Goal: Task Accomplishment & Management: Manage account settings

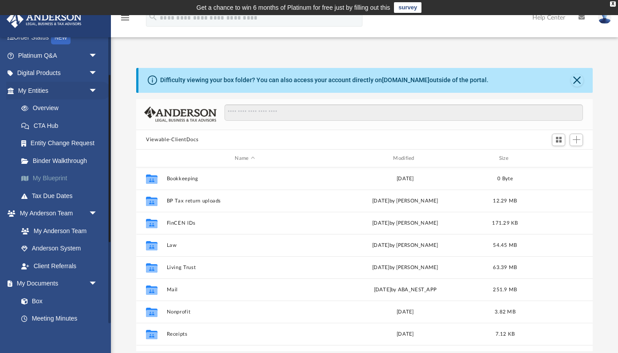
scroll to position [65, 0]
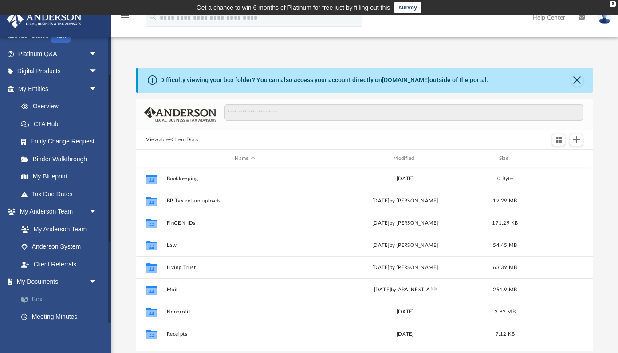
click at [38, 296] on link "Box" at bounding box center [61, 299] width 99 height 18
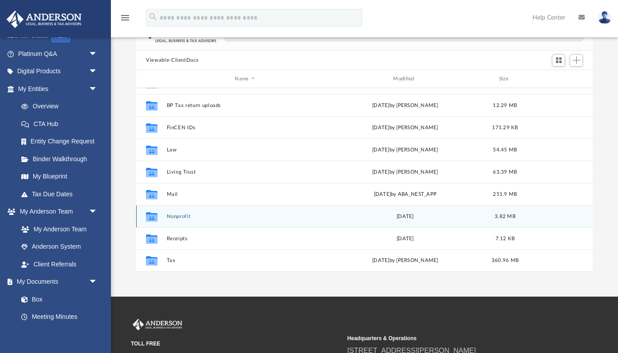
scroll to position [130, 0]
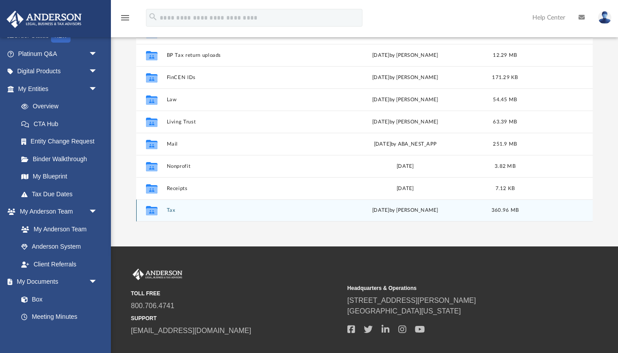
click at [172, 209] on button "Tax" at bounding box center [245, 211] width 157 height 6
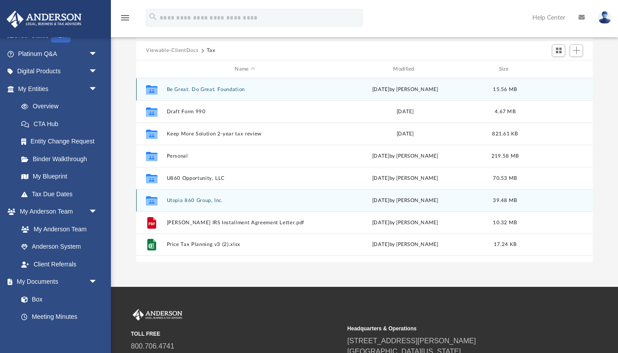
scroll to position [83, 0]
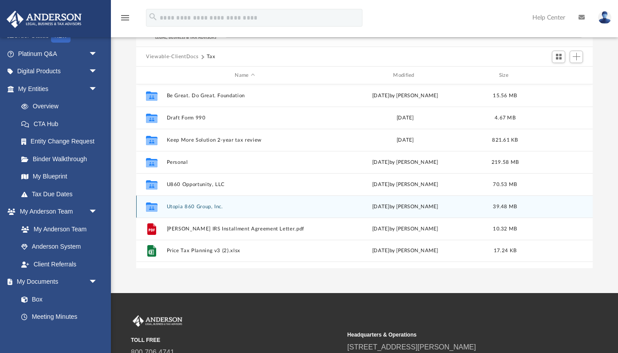
click at [196, 206] on button "Utopia 860 Group, Inc." at bounding box center [245, 207] width 157 height 6
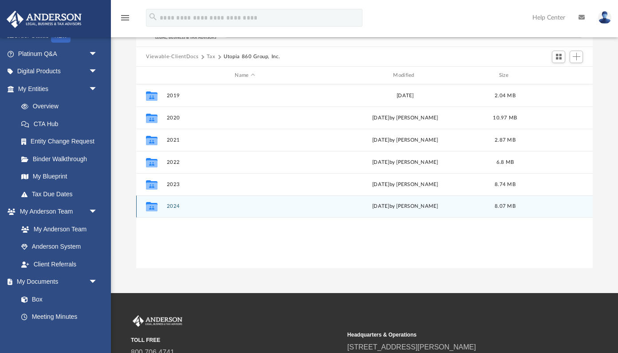
click at [175, 204] on button "2024" at bounding box center [245, 207] width 157 height 6
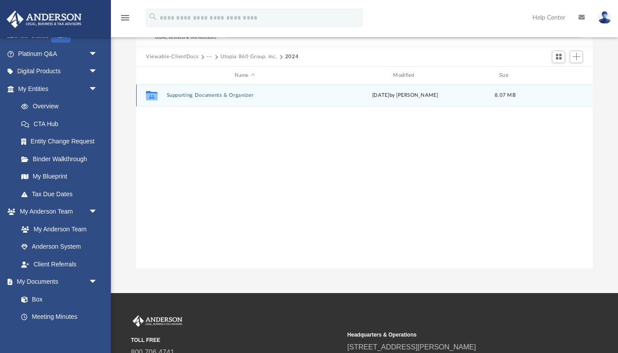
click at [229, 93] on button "Supporting Documents & Organizer" at bounding box center [245, 96] width 157 height 6
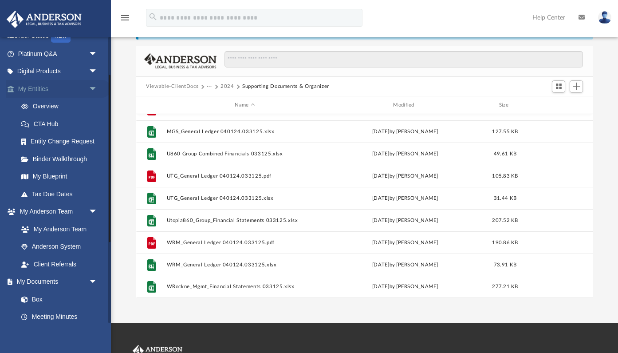
scroll to position [482, 0]
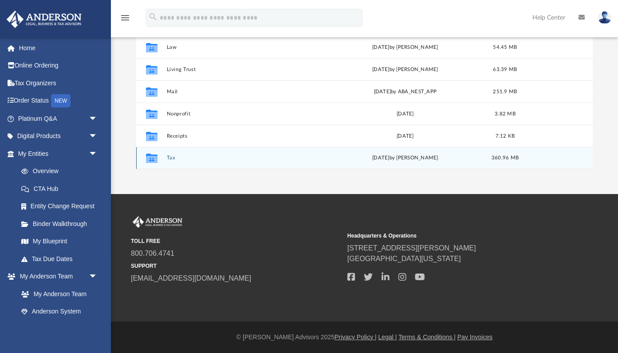
scroll to position [182, 0]
click at [174, 158] on button "Tax" at bounding box center [245, 158] width 157 height 6
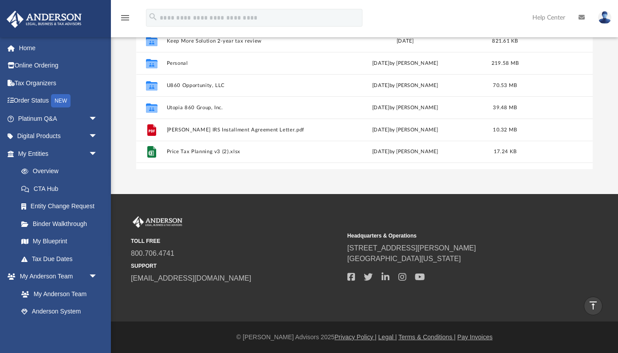
scroll to position [0, 0]
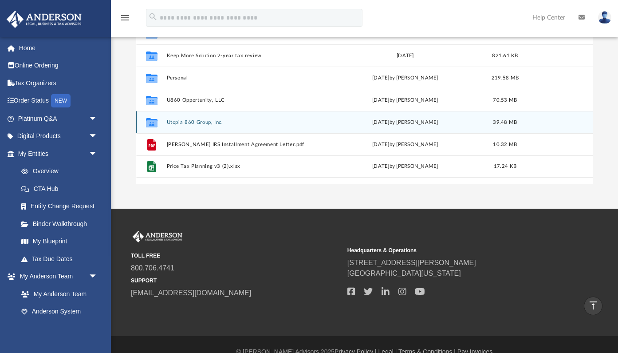
click at [188, 123] on button "Utopia 860 Group, Inc." at bounding box center [245, 122] width 157 height 6
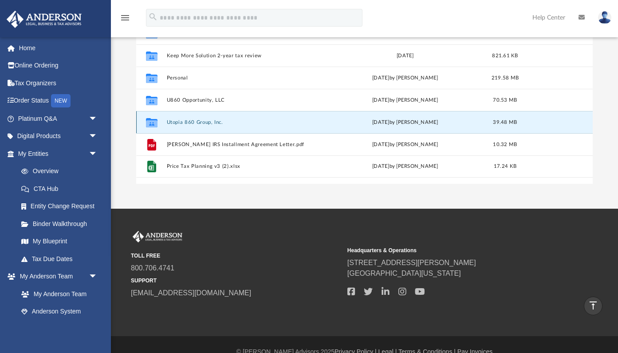
click at [188, 123] on button "Utopia 860 Group, Inc." at bounding box center [245, 122] width 157 height 6
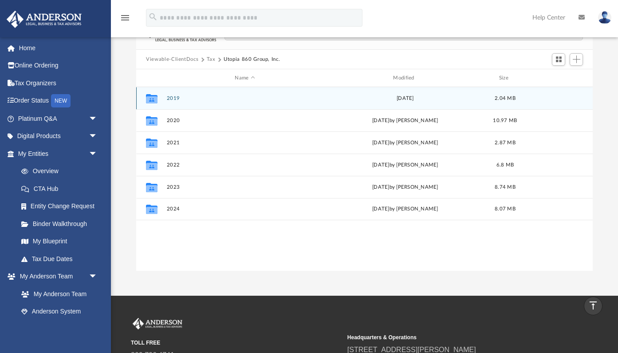
scroll to position [72, 0]
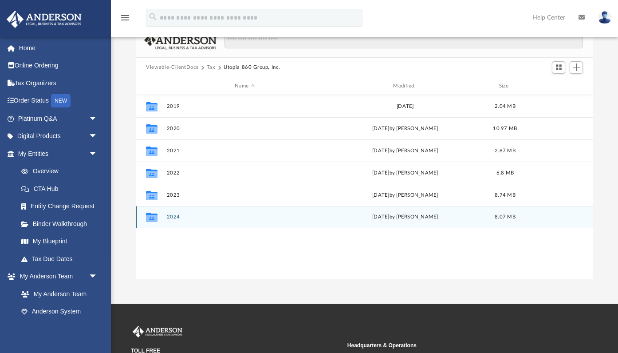
click at [175, 216] on button "2024" at bounding box center [245, 217] width 157 height 6
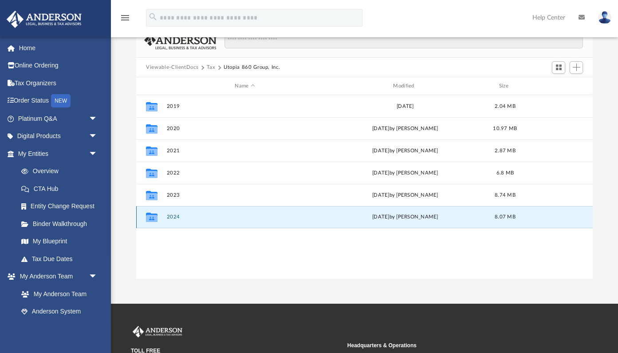
click at [175, 216] on button "2024" at bounding box center [245, 217] width 157 height 6
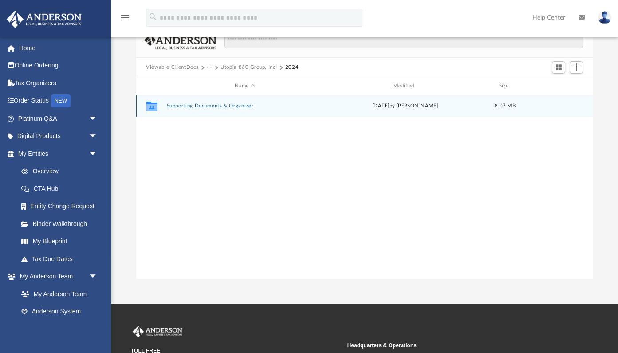
click at [195, 108] on button "Supporting Documents & Organizer" at bounding box center [245, 106] width 157 height 6
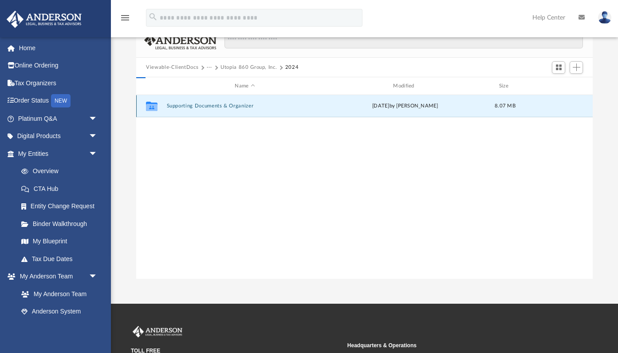
click at [195, 108] on button "Supporting Documents & Organizer" at bounding box center [245, 106] width 157 height 6
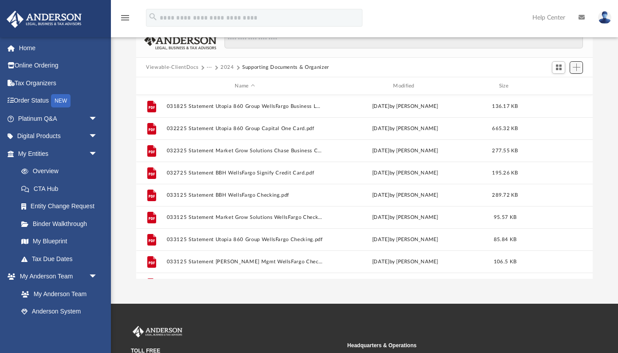
click at [577, 69] on span "Add" at bounding box center [577, 67] width 8 height 8
click at [558, 83] on li "Upload" at bounding box center [564, 85] width 28 height 9
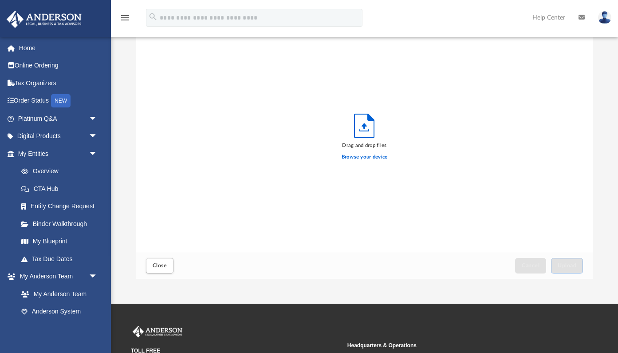
scroll to position [225, 456]
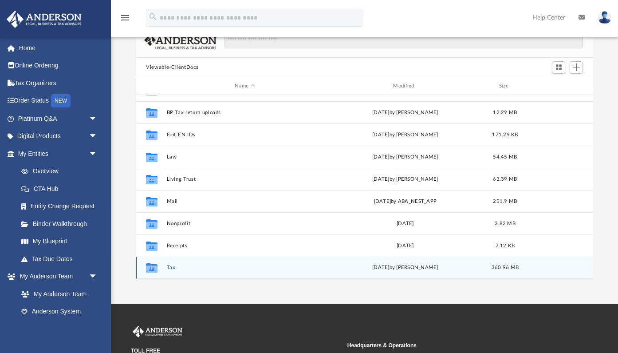
scroll to position [16, 0]
click at [171, 267] on button "Tax" at bounding box center [245, 268] width 157 height 6
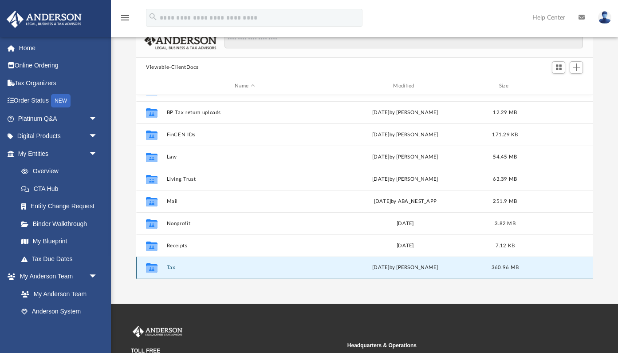
click at [171, 267] on button "Tax" at bounding box center [245, 268] width 157 height 6
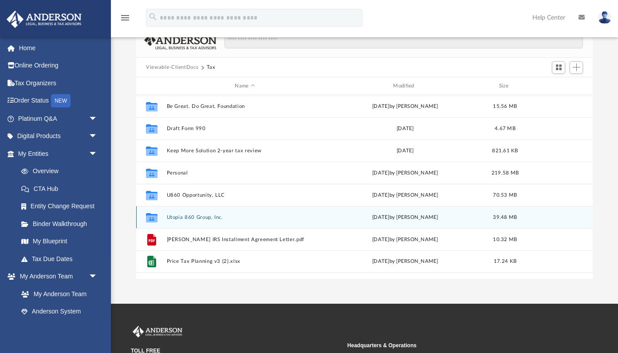
click at [193, 212] on div "Collaborated Folder Utopia 860 Group, Inc. [DATE] by [PERSON_NAME] 39.48 MB" at bounding box center [364, 217] width 457 height 22
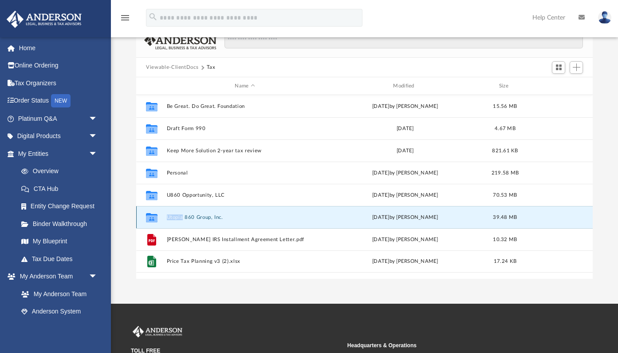
click at [193, 212] on div "Collaborated Folder Utopia 860 Group, Inc. [DATE] by [PERSON_NAME] 39.48 MB" at bounding box center [364, 217] width 457 height 22
click at [197, 217] on button "Utopia 860 Group, Inc." at bounding box center [245, 217] width 157 height 6
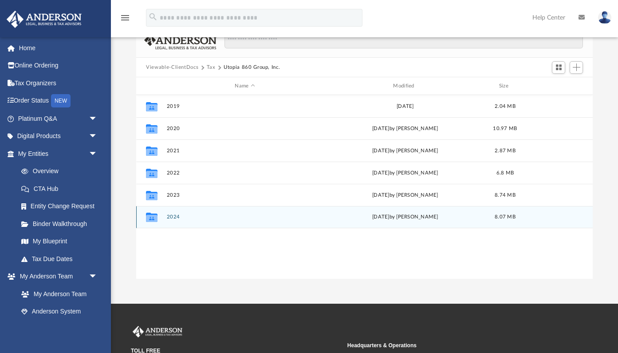
click at [174, 217] on button "2024" at bounding box center [245, 217] width 157 height 6
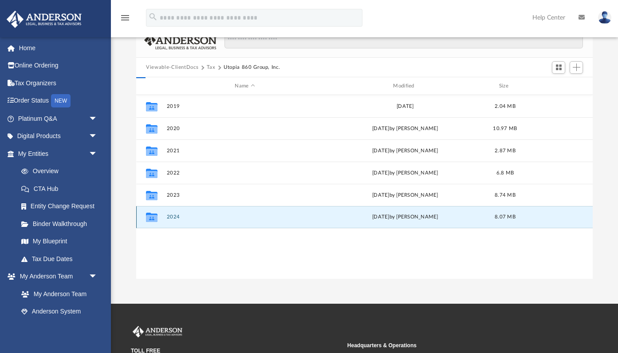
click at [174, 217] on button "2024" at bounding box center [245, 217] width 157 height 6
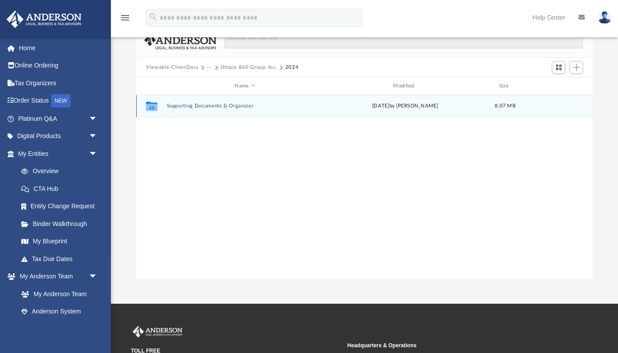
click at [224, 109] on div "Collaborated Folder Supporting Documents & Organizer [DATE] by [PERSON_NAME] 8.…" at bounding box center [364, 106] width 457 height 22
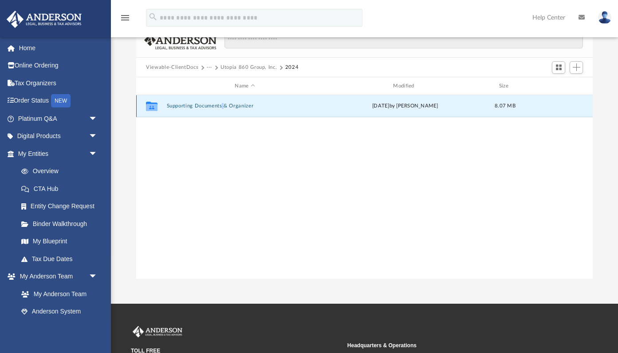
click at [224, 109] on div "Collaborated Folder Supporting Documents & Organizer [DATE] by [PERSON_NAME] 8.…" at bounding box center [364, 106] width 457 height 22
click at [208, 106] on button "Supporting Documents & Organizer" at bounding box center [245, 106] width 157 height 6
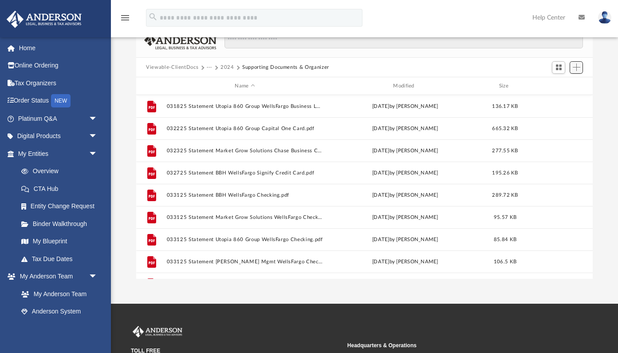
click at [577, 67] on span "Add" at bounding box center [577, 67] width 8 height 8
click at [556, 88] on li "Upload" at bounding box center [564, 85] width 28 height 9
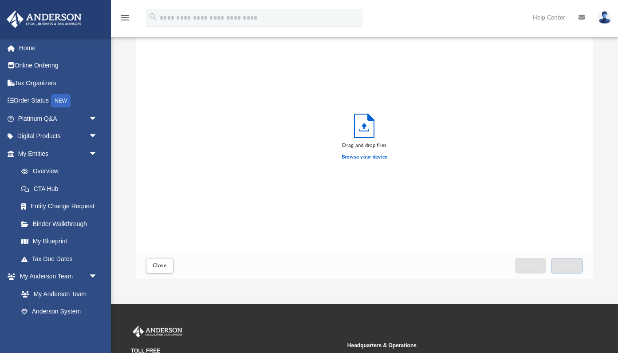
scroll to position [225, 456]
click at [356, 158] on label "Browse your device" at bounding box center [365, 157] width 46 height 8
click at [0, 0] on input "Browse your device" at bounding box center [0, 0] width 0 height 0
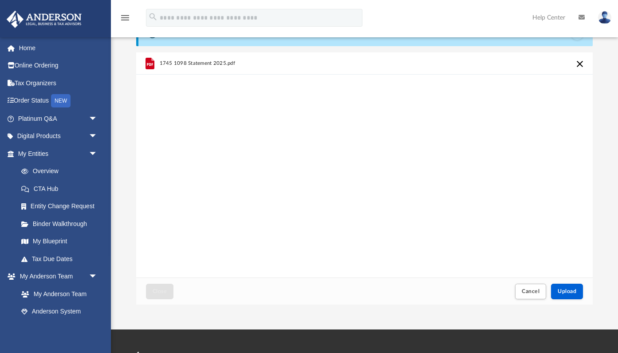
scroll to position [43, 0]
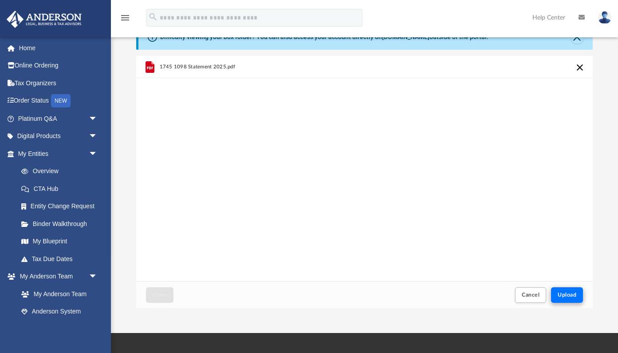
click at [567, 290] on button "Upload" at bounding box center [567, 295] width 32 height 16
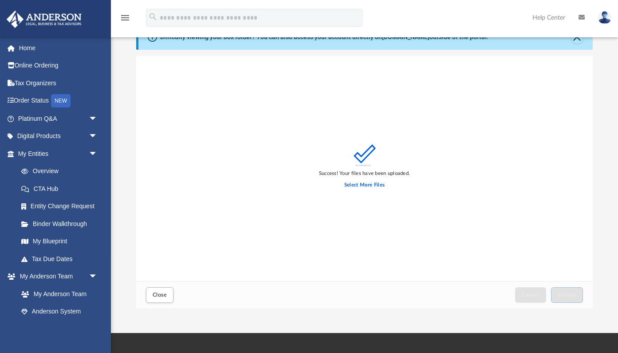
click at [262, 187] on div "Success! Your files have been uploaded. Select More Files" at bounding box center [364, 169] width 457 height 226
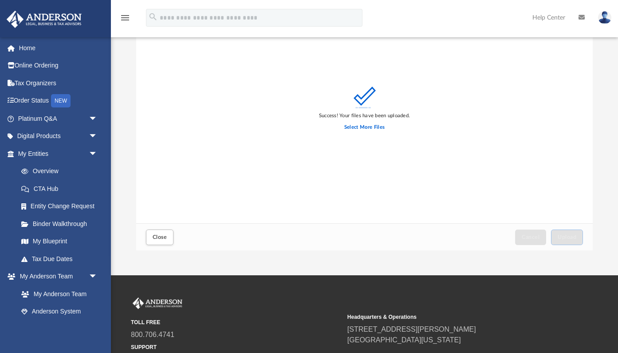
scroll to position [105, 0]
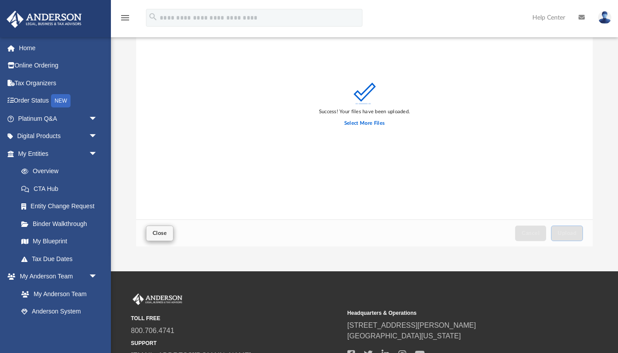
click at [158, 236] on span "Close" at bounding box center [160, 232] width 14 height 5
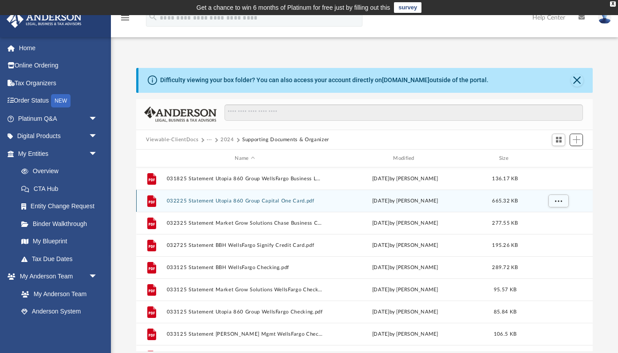
scroll to position [0, 0]
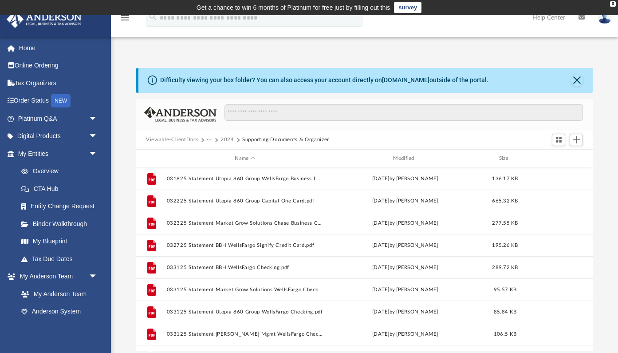
click at [226, 138] on button "2024" at bounding box center [228, 140] width 14 height 8
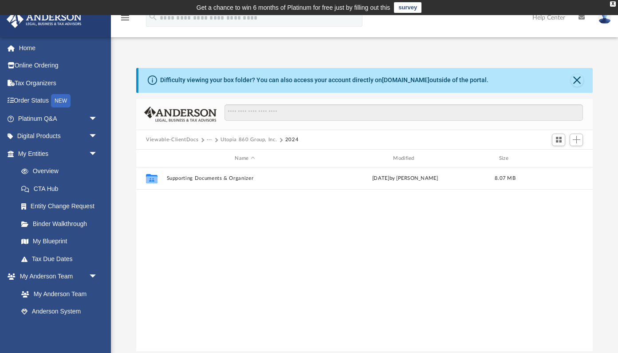
click at [209, 140] on button "···" at bounding box center [210, 140] width 6 height 8
click at [217, 158] on li "Tax" at bounding box center [216, 154] width 8 height 9
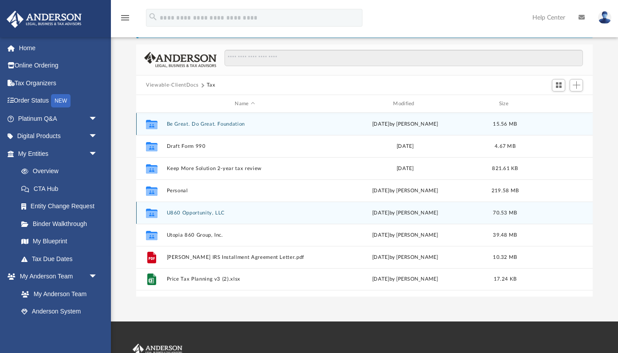
scroll to position [59, 0]
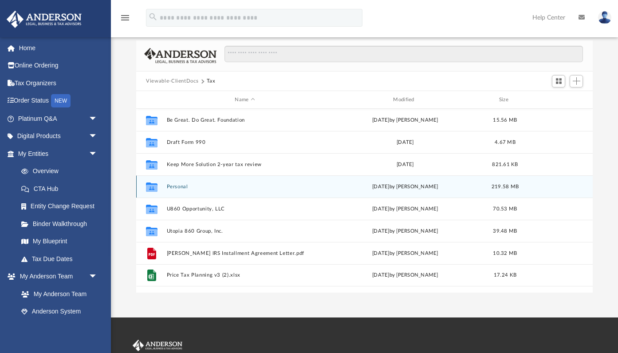
click at [177, 186] on button "Personal" at bounding box center [245, 187] width 157 height 6
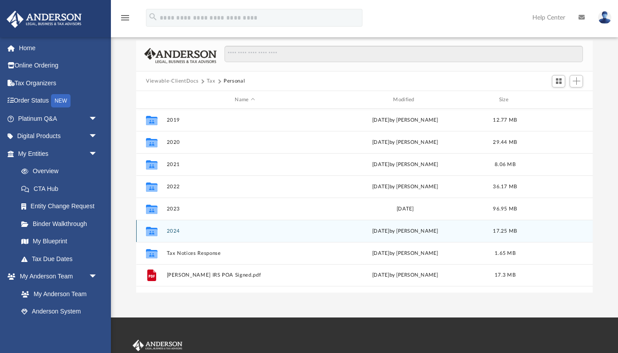
click at [175, 230] on button "2024" at bounding box center [245, 231] width 157 height 6
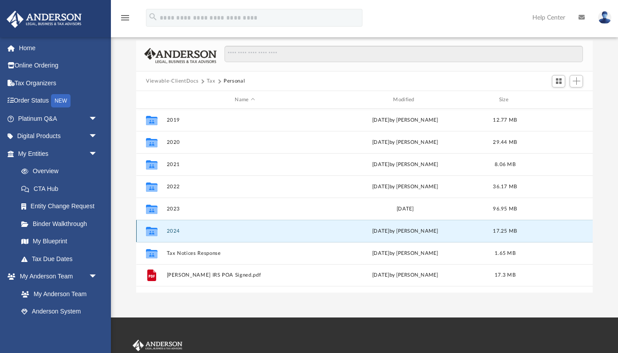
click at [175, 230] on button "2024" at bounding box center [245, 231] width 157 height 6
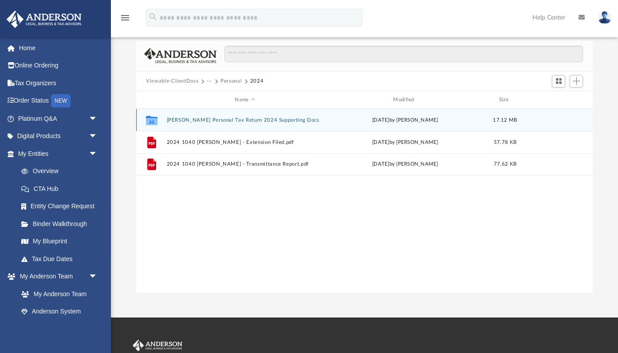
click at [235, 122] on button "[PERSON_NAME] Personal Tax Return 2024 Supporting Docs" at bounding box center [245, 120] width 157 height 6
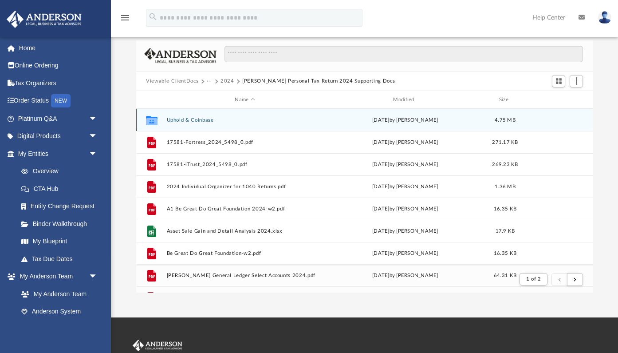
scroll to position [174, 456]
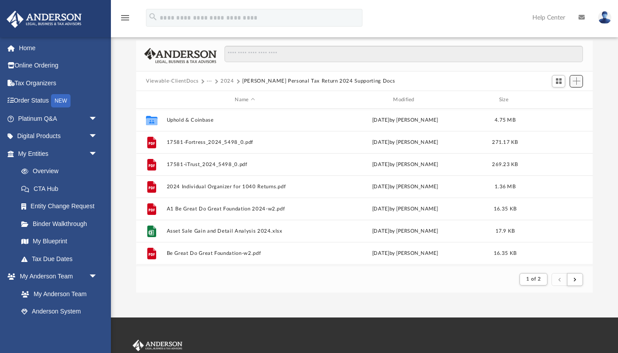
click at [578, 77] on span "Add" at bounding box center [577, 81] width 8 height 8
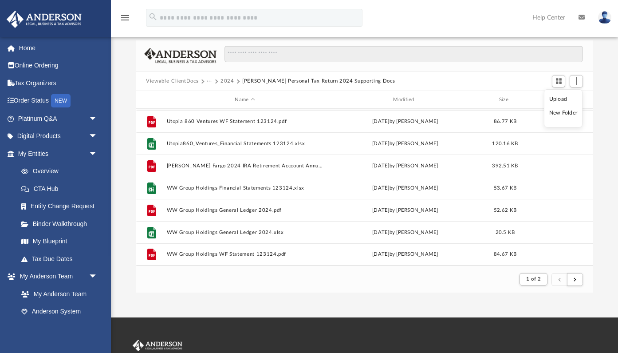
scroll to position [953, 0]
click at [556, 100] on li "Upload" at bounding box center [564, 99] width 28 height 9
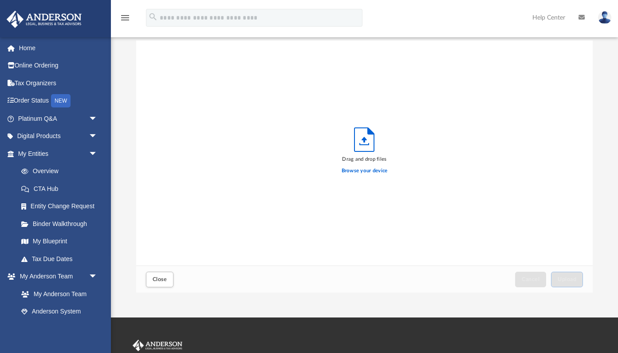
scroll to position [225, 456]
click at [372, 173] on label "Browse your device" at bounding box center [365, 171] width 46 height 8
click at [0, 0] on input "Browse your device" at bounding box center [0, 0] width 0 height 0
click at [355, 172] on label "Browse your device" at bounding box center [365, 171] width 46 height 8
click at [0, 0] on input "Browse your device" at bounding box center [0, 0] width 0 height 0
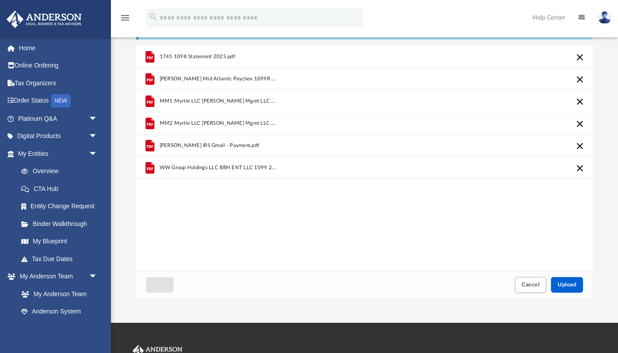
scroll to position [55, 0]
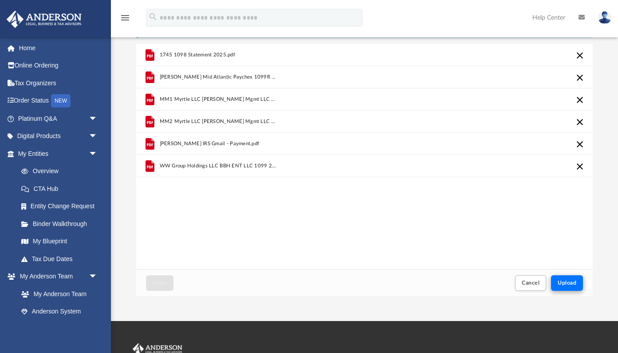
click at [559, 278] on button "Upload" at bounding box center [567, 283] width 32 height 16
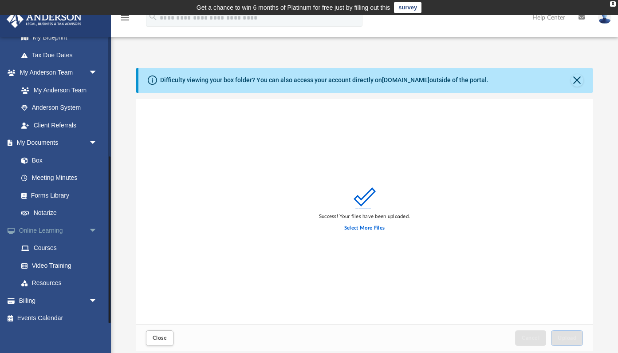
scroll to position [203, 0]
click at [40, 158] on link "Box" at bounding box center [61, 161] width 99 height 18
click at [36, 155] on link "Box" at bounding box center [61, 161] width 99 height 18
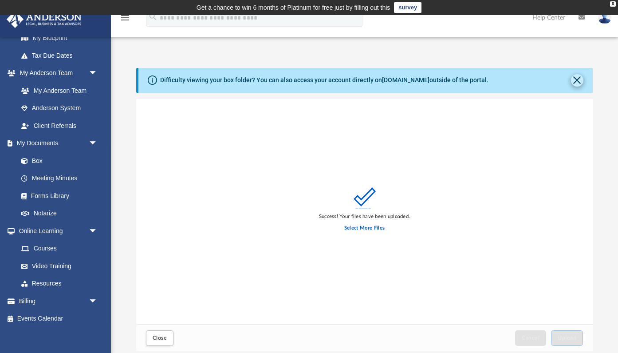
click at [574, 79] on button "Close" at bounding box center [577, 80] width 12 height 12
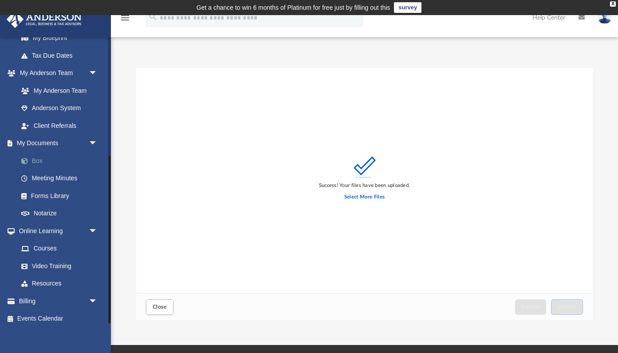
click at [33, 157] on link "Box" at bounding box center [61, 161] width 99 height 18
click at [152, 308] on button "Close" at bounding box center [160, 307] width 28 height 16
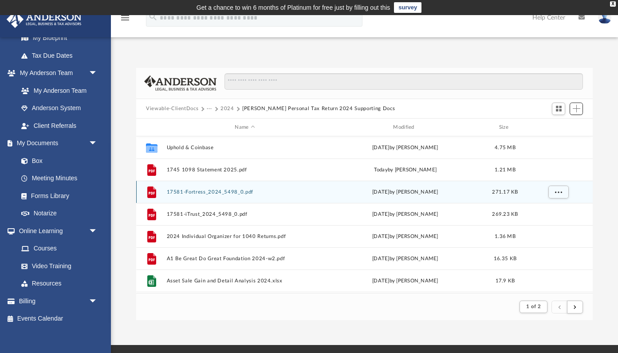
scroll to position [7, 0]
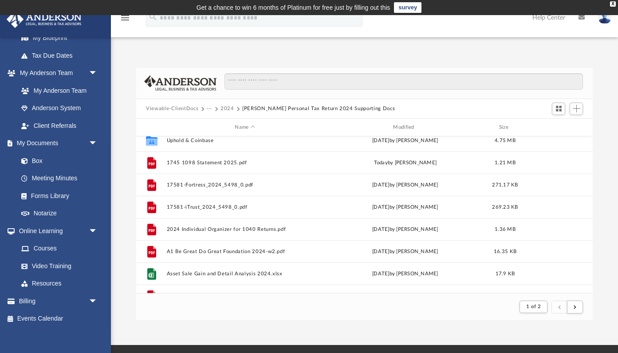
click at [210, 107] on button "···" at bounding box center [210, 109] width 6 height 8
click at [226, 107] on button "2024" at bounding box center [228, 109] width 14 height 8
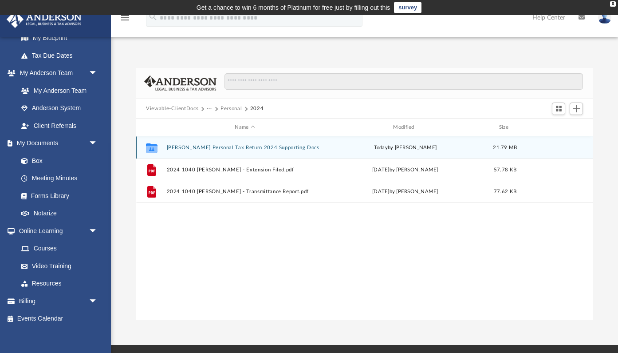
click at [240, 148] on button "[PERSON_NAME] Personal Tax Return 2024 Supporting Docs" at bounding box center [245, 148] width 157 height 6
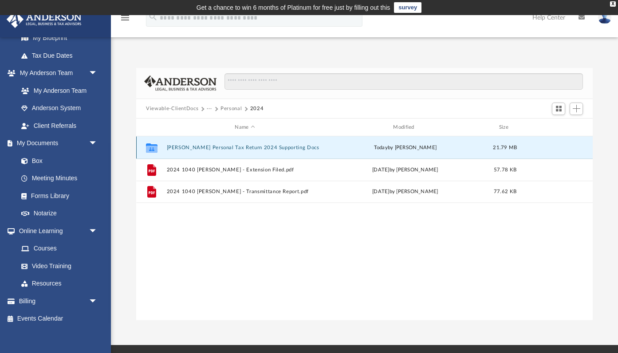
click at [240, 148] on button "[PERSON_NAME] Personal Tax Return 2024 Supporting Docs" at bounding box center [245, 148] width 157 height 6
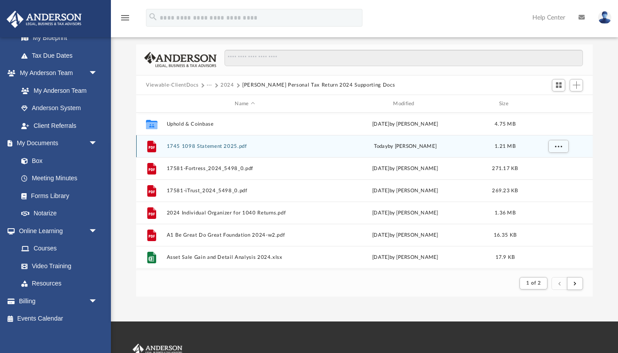
scroll to position [0, 0]
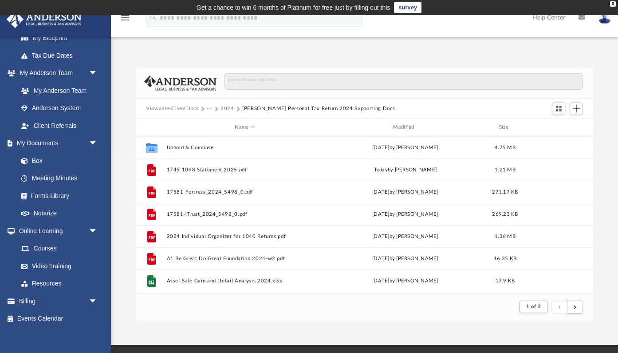
click at [196, 108] on button "Viewable-ClientDocs" at bounding box center [172, 109] width 52 height 8
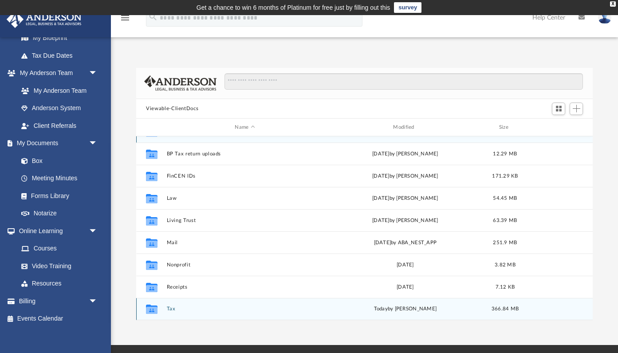
scroll to position [16, 0]
click at [171, 309] on button "Tax" at bounding box center [245, 309] width 157 height 6
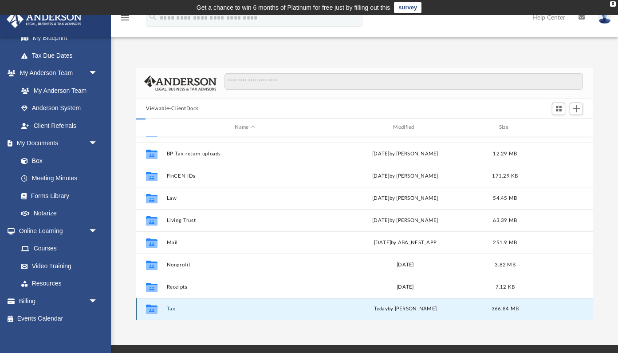
click at [171, 309] on button "Tax" at bounding box center [245, 309] width 157 height 6
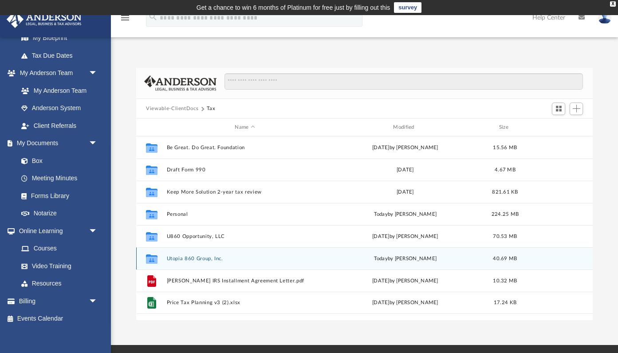
click at [187, 260] on button "Utopia 860 Group, Inc." at bounding box center [245, 259] width 157 height 6
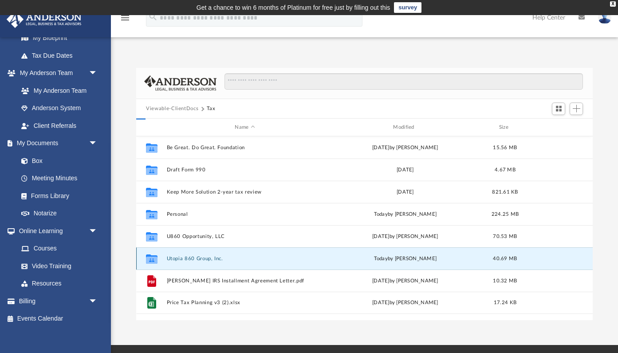
click at [187, 260] on button "Utopia 860 Group, Inc." at bounding box center [245, 259] width 157 height 6
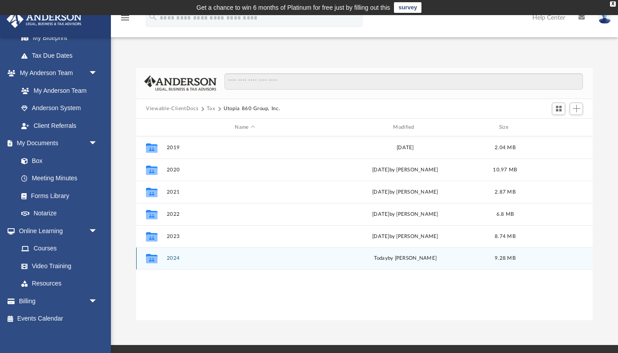
click at [170, 259] on button "2024" at bounding box center [245, 259] width 157 height 6
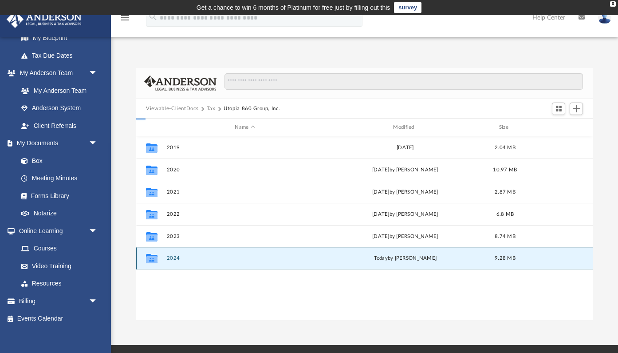
click at [170, 259] on button "2024" at bounding box center [245, 259] width 157 height 6
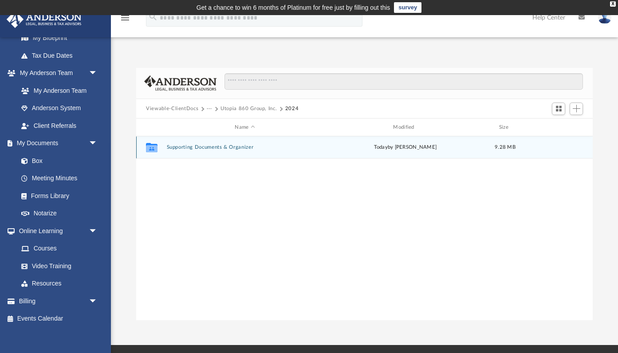
click at [228, 148] on button "Supporting Documents & Organizer" at bounding box center [245, 148] width 157 height 6
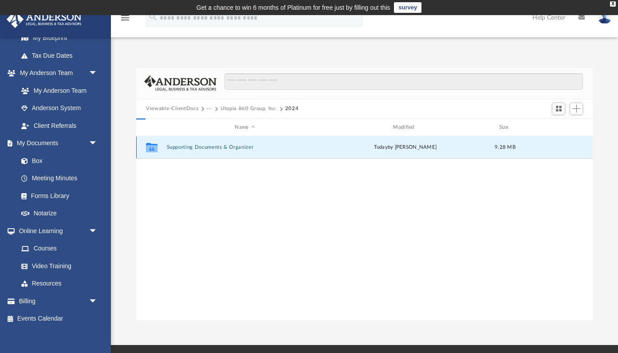
click at [228, 148] on button "Supporting Documents & Organizer" at bounding box center [245, 148] width 157 height 6
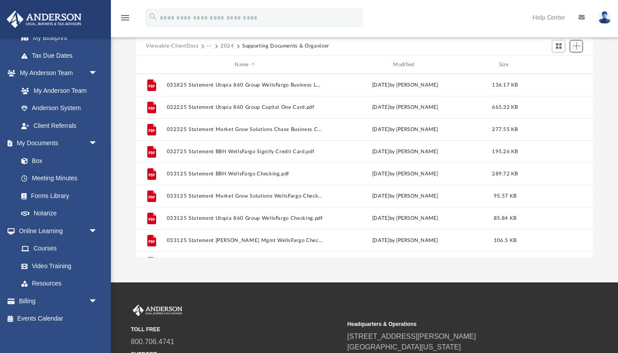
click at [575, 43] on span "Add" at bounding box center [577, 46] width 8 height 8
click at [562, 64] on li "Upload" at bounding box center [564, 63] width 28 height 9
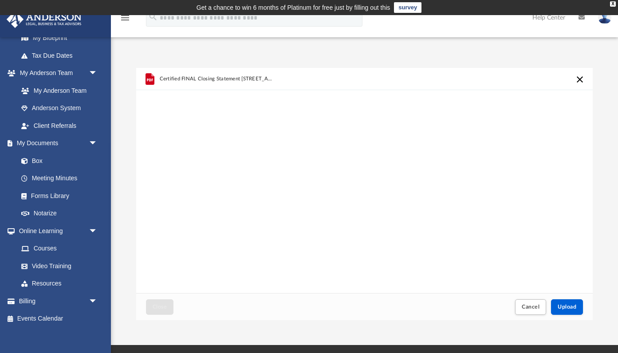
scroll to position [83, 0]
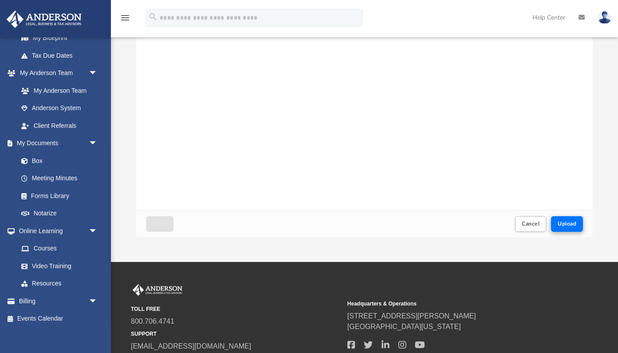
click at [570, 226] on span "Upload" at bounding box center [567, 223] width 19 height 5
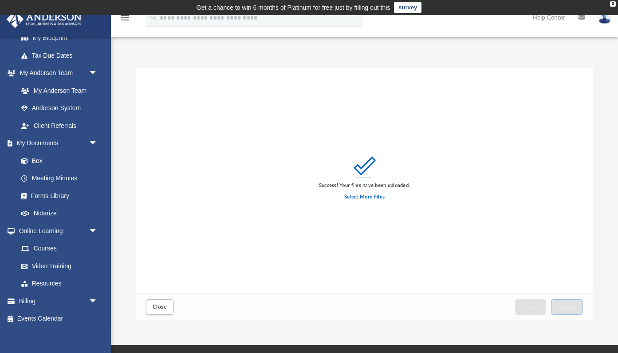
scroll to position [0, 0]
click at [165, 308] on span "Close" at bounding box center [160, 306] width 14 height 5
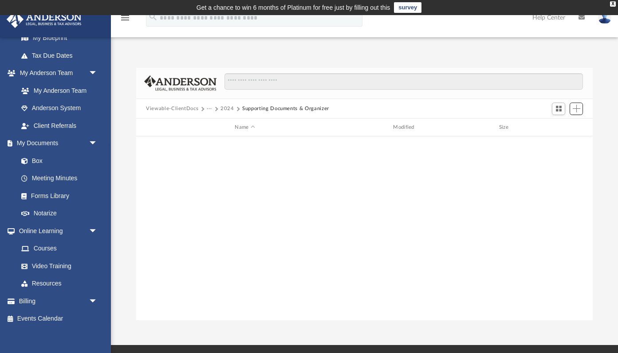
scroll to position [168, 0]
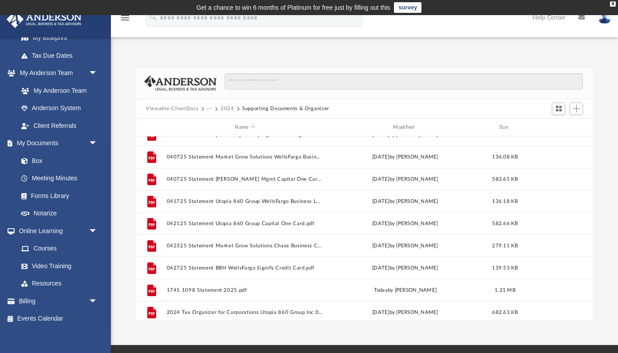
click at [179, 105] on button "Viewable-ClientDocs" at bounding box center [172, 109] width 52 height 8
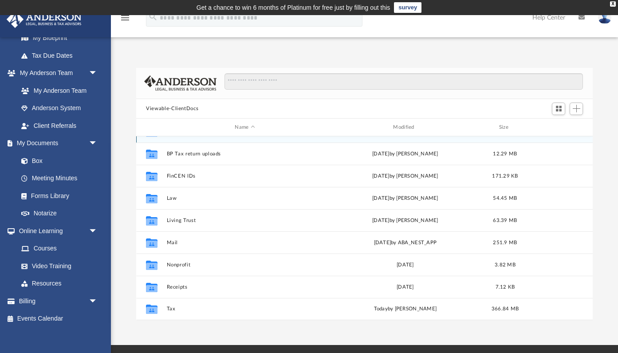
scroll to position [16, 0]
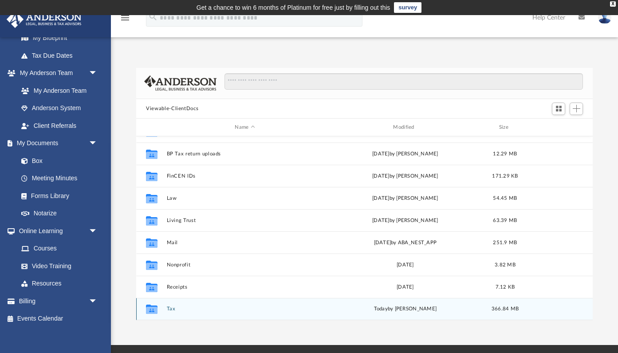
click at [169, 308] on button "Tax" at bounding box center [245, 309] width 157 height 6
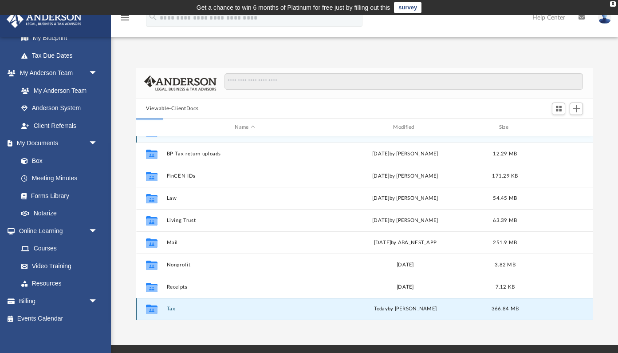
scroll to position [0, 0]
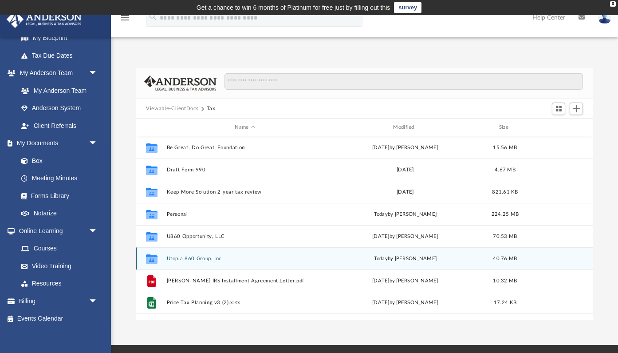
click at [211, 260] on button "Utopia 860 Group, Inc." at bounding box center [245, 259] width 157 height 6
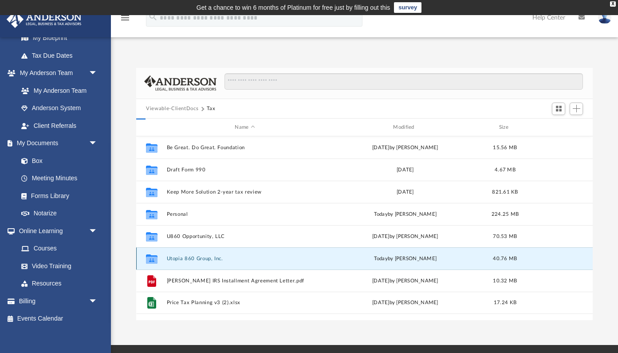
click at [211, 260] on button "Utopia 860 Group, Inc." at bounding box center [245, 259] width 157 height 6
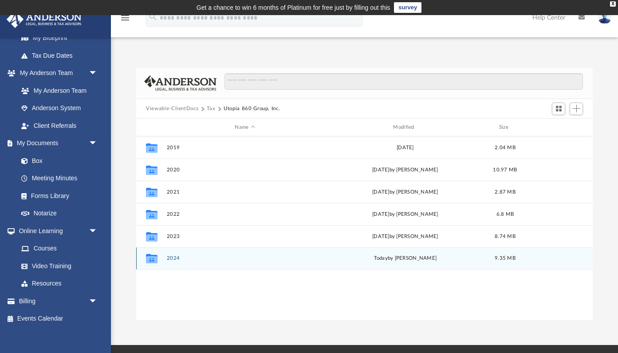
click at [169, 257] on button "2024" at bounding box center [245, 259] width 157 height 6
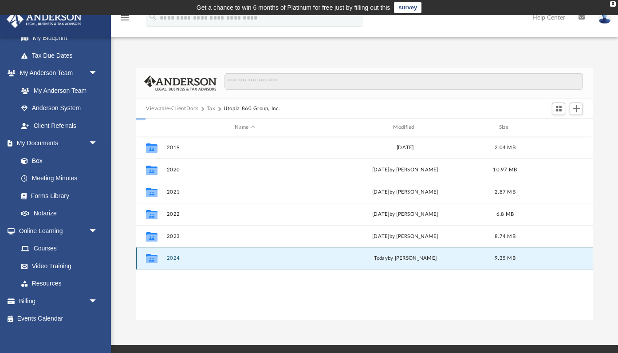
click at [169, 257] on button "2024" at bounding box center [245, 259] width 157 height 6
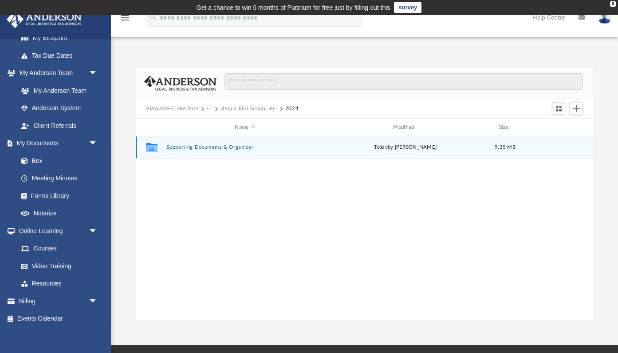
click at [241, 146] on button "Supporting Documents & Organizer" at bounding box center [245, 148] width 157 height 6
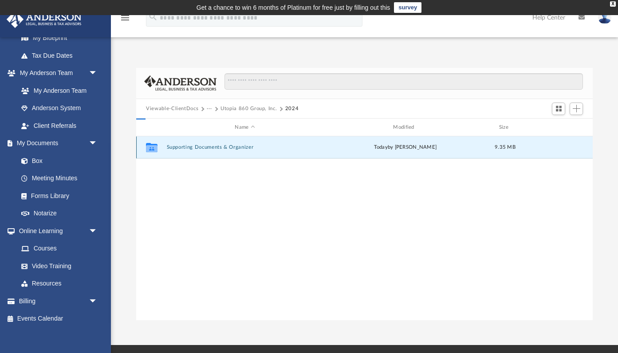
click at [241, 146] on button "Supporting Documents & Organizer" at bounding box center [245, 148] width 157 height 6
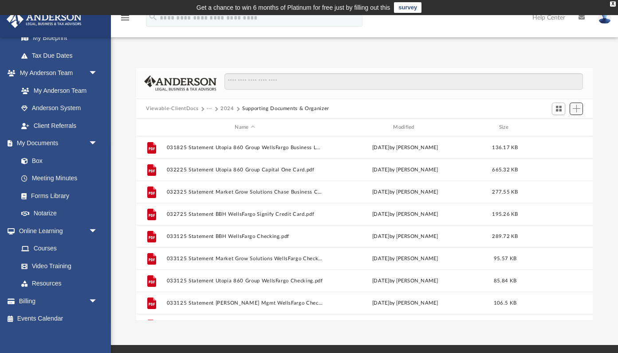
click at [575, 105] on span "Add" at bounding box center [577, 109] width 8 height 8
click at [557, 129] on li "Upload" at bounding box center [564, 126] width 28 height 9
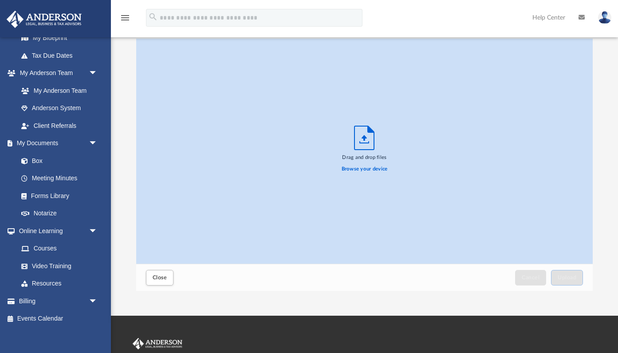
scroll to position [31, 0]
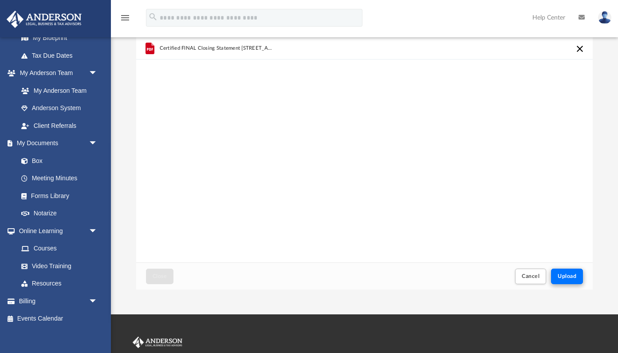
click at [565, 275] on span "Upload" at bounding box center [567, 275] width 19 height 5
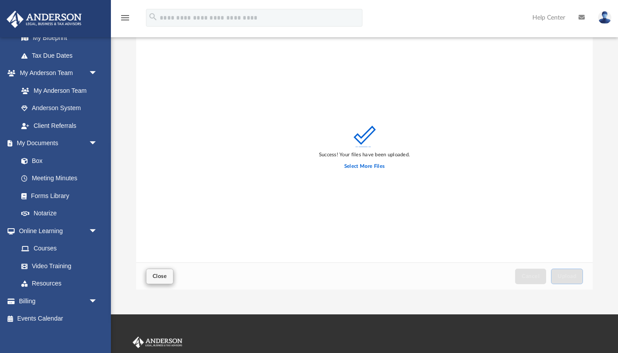
click at [161, 277] on span "Close" at bounding box center [160, 275] width 14 height 5
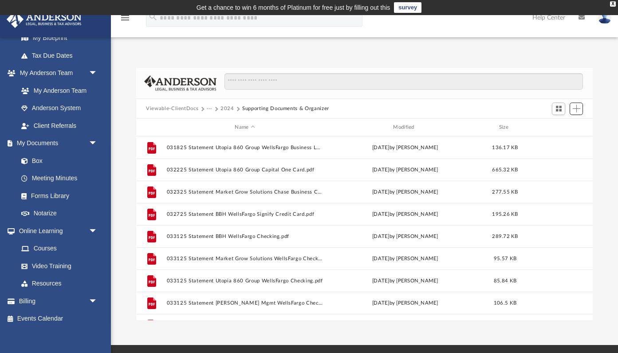
scroll to position [0, 0]
click at [224, 109] on button "2024" at bounding box center [228, 109] width 14 height 8
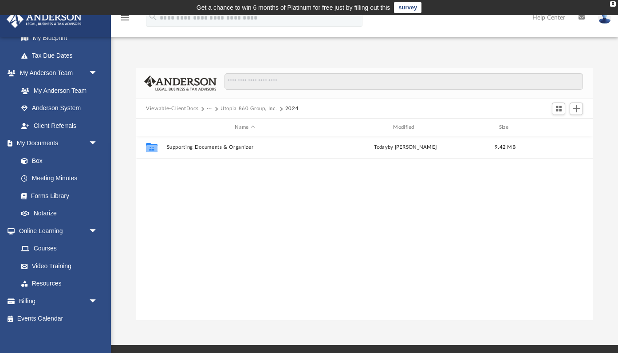
click at [162, 106] on button "Viewable-ClientDocs" at bounding box center [172, 109] width 52 height 8
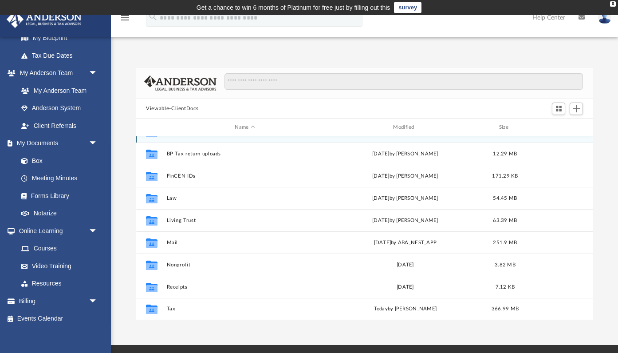
scroll to position [16, 0]
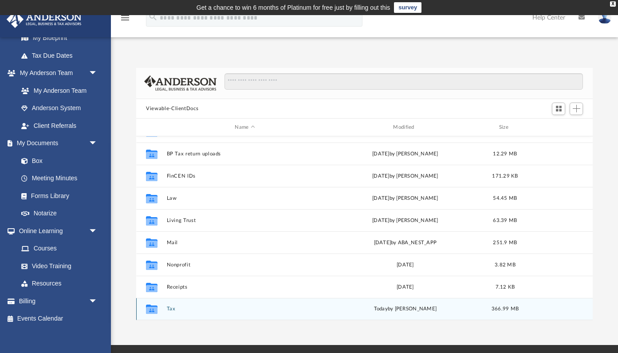
click at [171, 311] on button "Tax" at bounding box center [245, 309] width 157 height 6
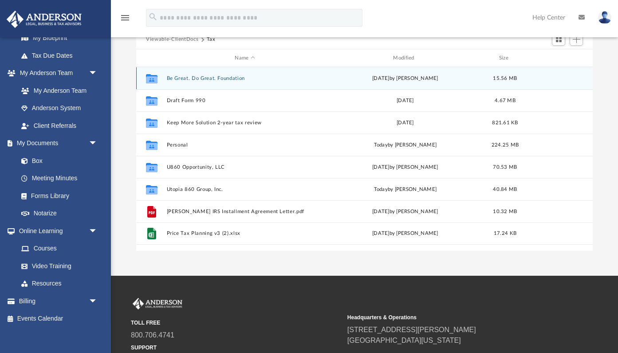
scroll to position [63, 0]
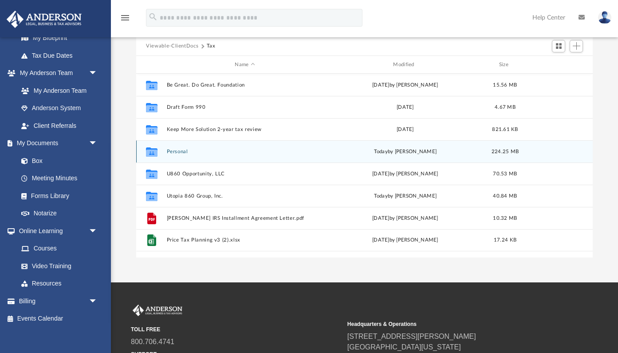
click at [178, 151] on button "Personal" at bounding box center [245, 152] width 157 height 6
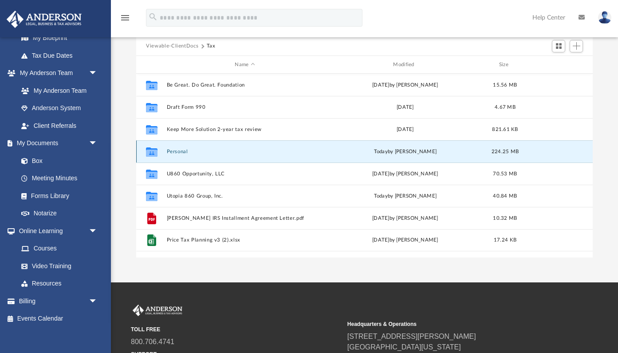
click at [178, 151] on button "Personal" at bounding box center [245, 152] width 157 height 6
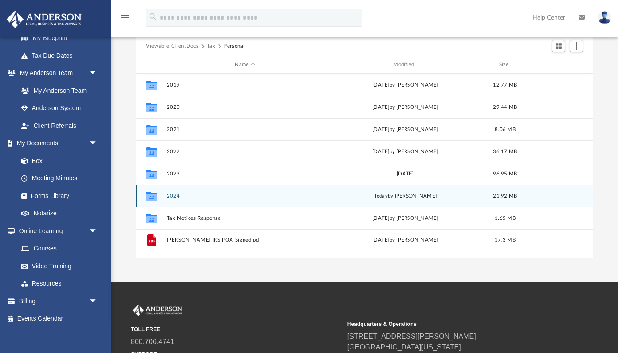
click at [174, 196] on button "2024" at bounding box center [245, 196] width 157 height 6
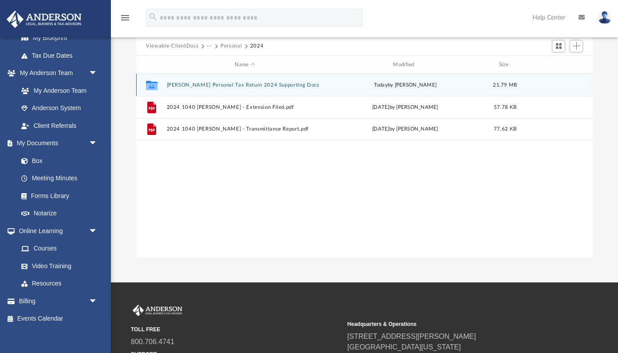
click at [289, 87] on button "[PERSON_NAME] Personal Tax Return 2024 Supporting Docs" at bounding box center [245, 85] width 157 height 6
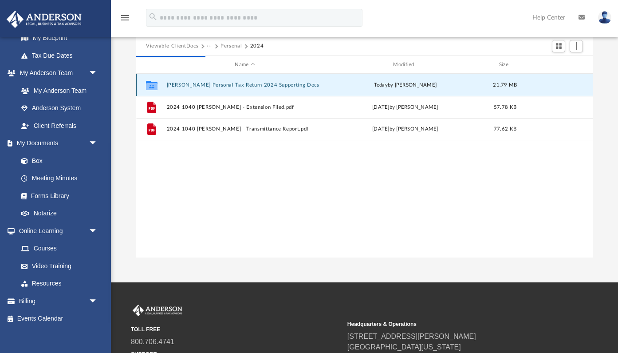
scroll to position [174, 456]
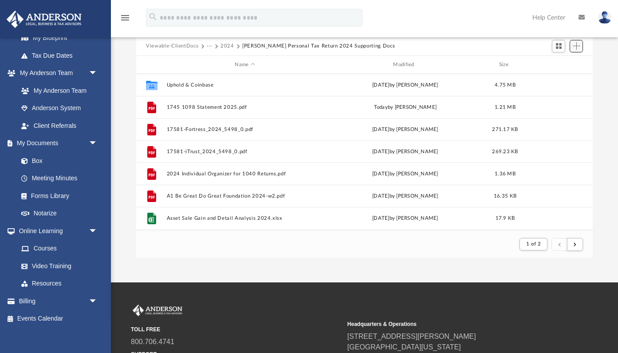
click at [577, 48] on span "Add" at bounding box center [577, 46] width 8 height 8
click at [555, 64] on li "Upload" at bounding box center [564, 63] width 28 height 9
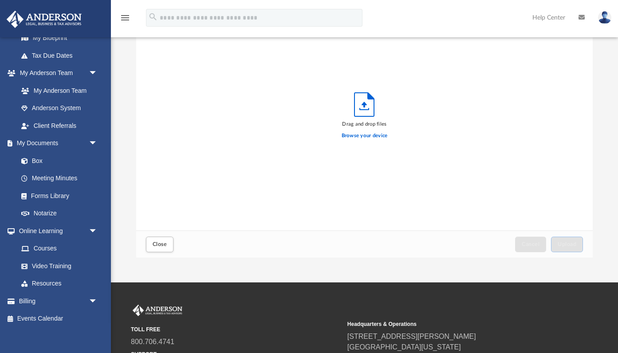
scroll to position [225, 456]
click at [360, 134] on label "Browse your device" at bounding box center [365, 136] width 46 height 8
click at [0, 0] on input "Browse your device" at bounding box center [0, 0] width 0 height 0
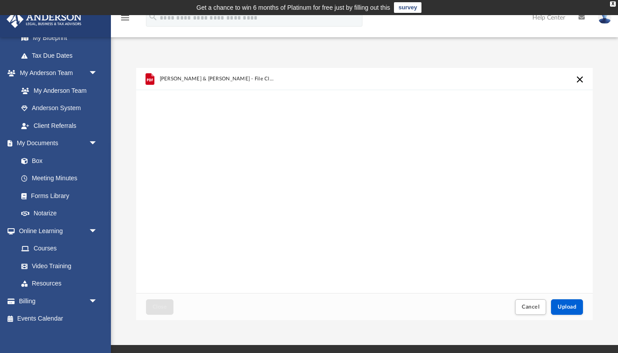
scroll to position [0, 0]
click at [566, 301] on button "Upload" at bounding box center [567, 307] width 32 height 16
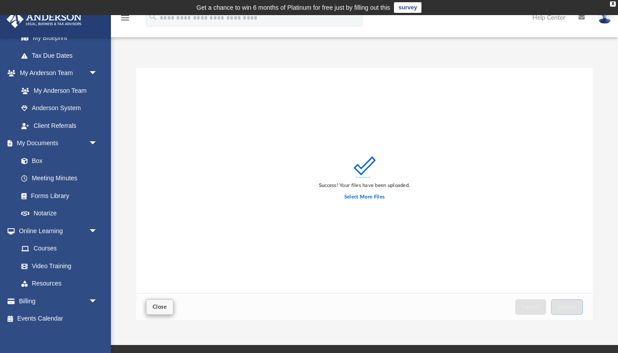
click at [157, 305] on span "Close" at bounding box center [160, 306] width 14 height 5
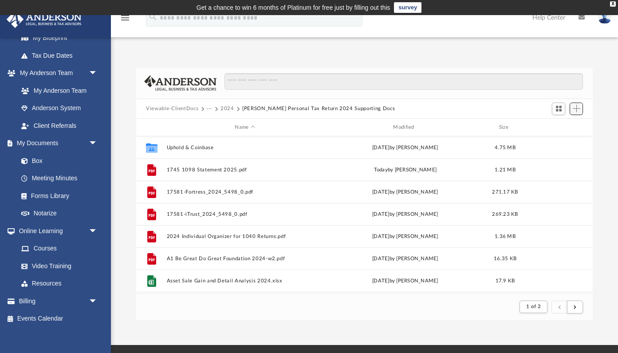
click at [579, 107] on span "Add" at bounding box center [577, 109] width 8 height 8
click at [555, 126] on li "Upload" at bounding box center [564, 126] width 28 height 9
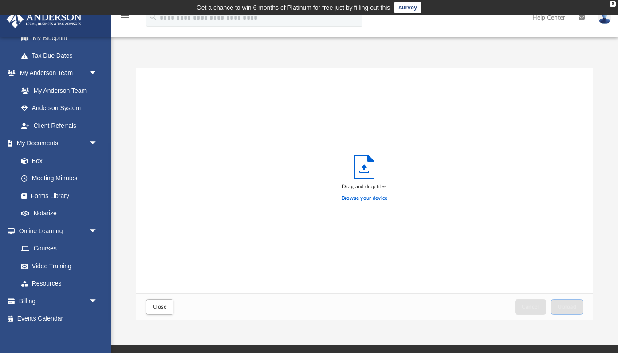
scroll to position [0, 0]
click at [371, 198] on label "Browse your device" at bounding box center [365, 198] width 46 height 8
click at [0, 0] on input "Browse your device" at bounding box center [0, 0] width 0 height 0
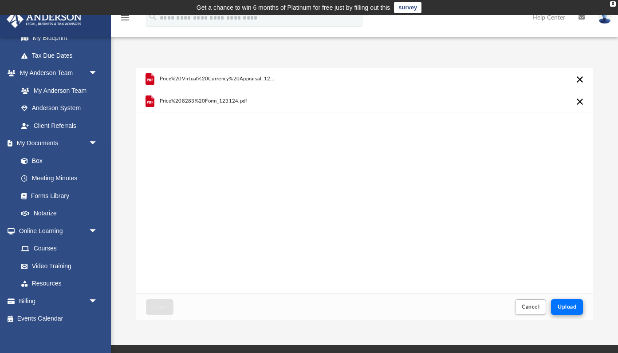
click at [566, 304] on span "Upload" at bounding box center [567, 306] width 19 height 5
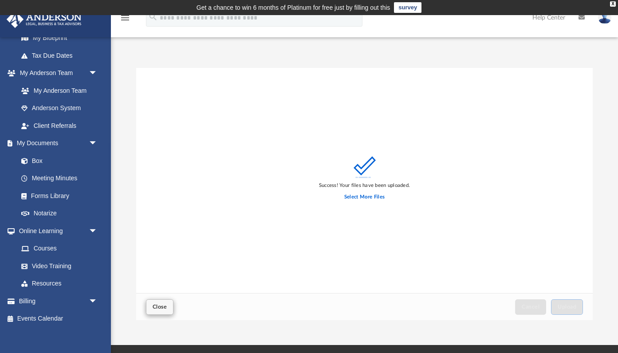
click at [159, 308] on span "Close" at bounding box center [160, 306] width 14 height 5
